Goal: Check status

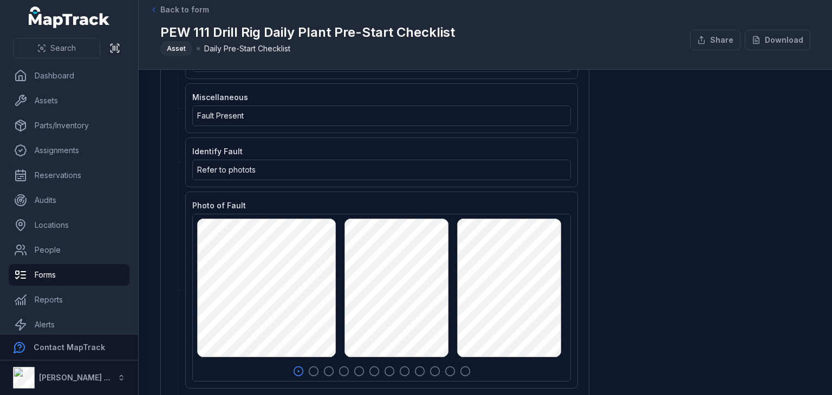
scroll to position [2309, 0]
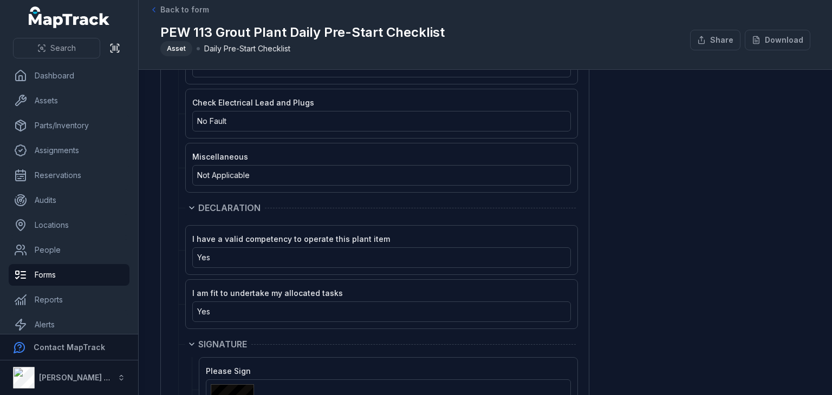
scroll to position [1359, 0]
